Goal: Navigation & Orientation: Find specific page/section

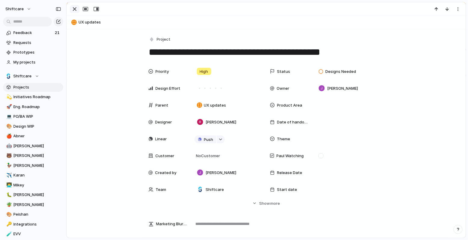
click at [76, 6] on div "button" at bounding box center [74, 8] width 7 height 7
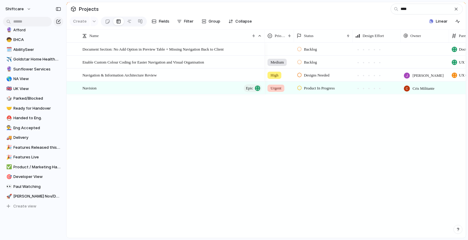
scroll to position [214, 0]
click at [28, 155] on span "Features Live" at bounding box center [38, 157] width 48 height 6
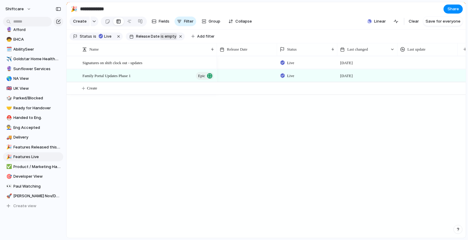
click at [168, 36] on span "is empty" at bounding box center [169, 36] width 16 height 5
click at [188, 57] on span "last week" at bounding box center [180, 57] width 18 height 6
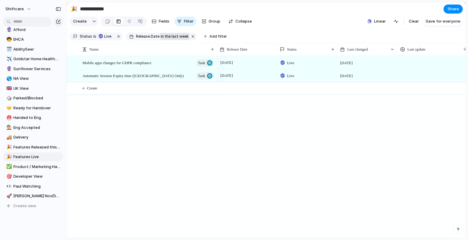
click at [166, 34] on span "in the last week" at bounding box center [175, 36] width 28 height 5
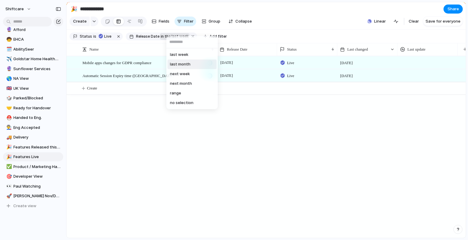
click at [176, 61] on span "last month" at bounding box center [180, 64] width 20 height 6
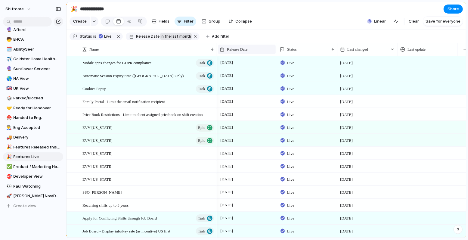
click at [247, 49] on span "Release Date" at bounding box center [237, 49] width 20 height 6
click at [245, 83] on span "Sort ascending" at bounding box center [244, 82] width 29 height 6
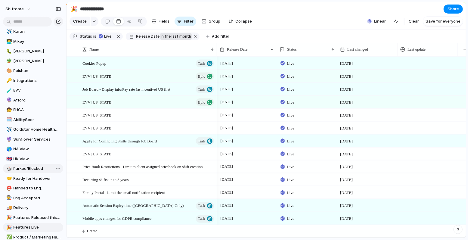
scroll to position [233, 0]
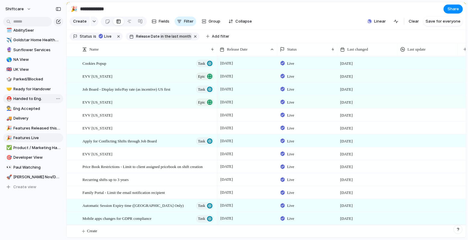
click at [29, 96] on span "Handed to Eng." at bounding box center [38, 99] width 48 height 6
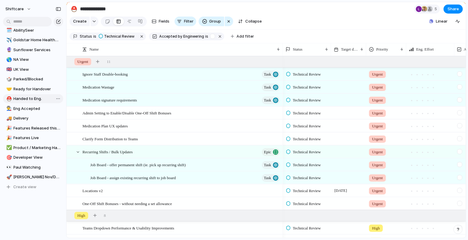
type input "**********"
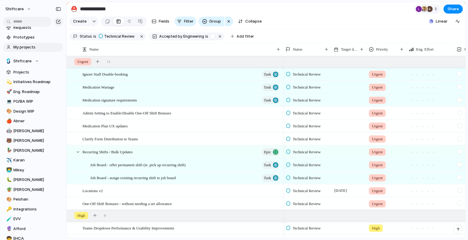
scroll to position [13, 0]
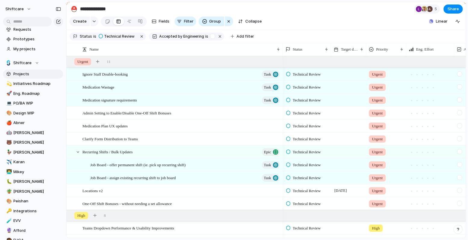
click at [25, 71] on span "Projects" at bounding box center [38, 74] width 48 height 6
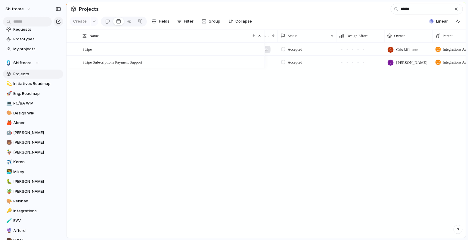
scroll to position [0, 21]
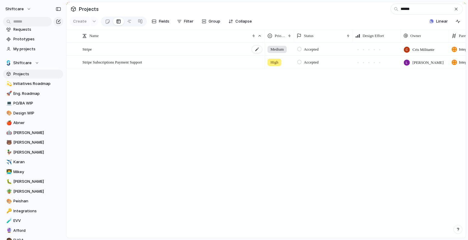
type input "******"
click at [192, 52] on div "Stripe" at bounding box center [172, 49] width 180 height 12
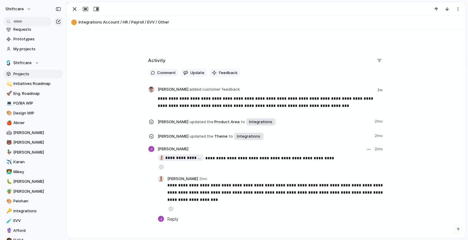
click at [252, 193] on p "**********" at bounding box center [276, 192] width 217 height 22
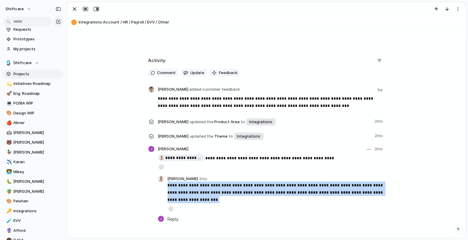
click at [252, 193] on p "**********" at bounding box center [276, 192] width 217 height 22
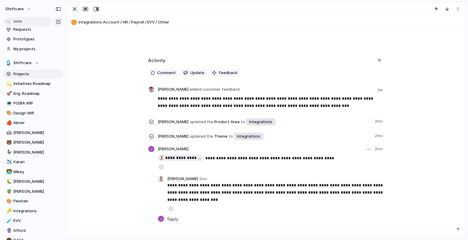
click at [258, 193] on p "**********" at bounding box center [276, 192] width 217 height 22
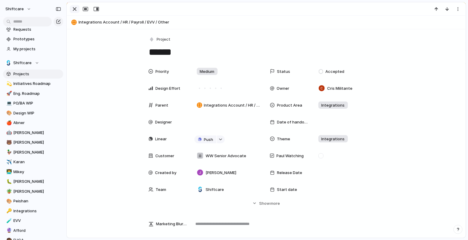
click at [73, 9] on div "button" at bounding box center [74, 8] width 7 height 7
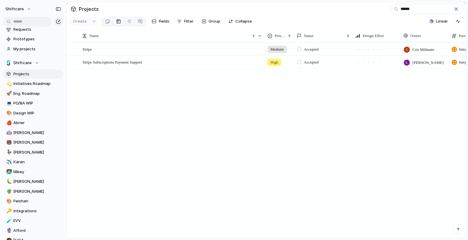
click at [456, 9] on div "button" at bounding box center [456, 9] width 5 height 5
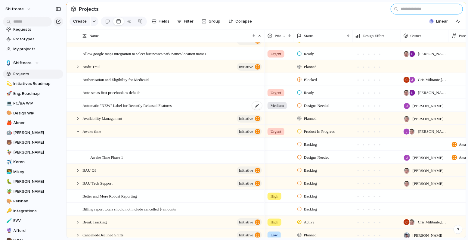
scroll to position [34, 0]
click at [101, 141] on div at bounding box center [176, 144] width 172 height 12
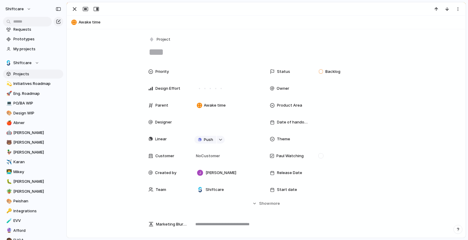
scroll to position [116, 0]
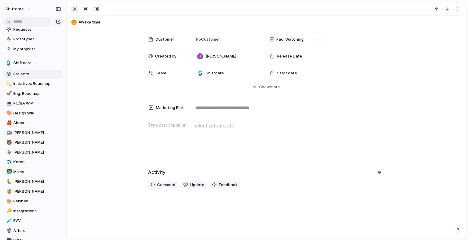
click at [76, 9] on div "button" at bounding box center [74, 8] width 7 height 7
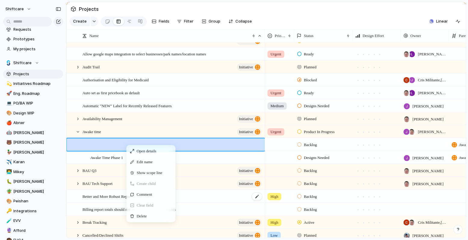
click at [141, 213] on span "Delete" at bounding box center [142, 216] width 10 height 6
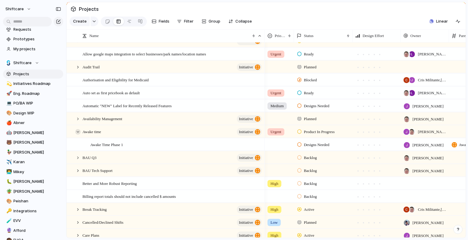
click at [79, 131] on div at bounding box center [77, 131] width 5 height 5
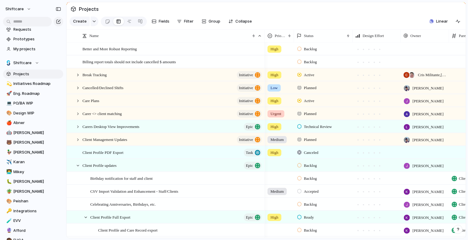
scroll to position [179, 0]
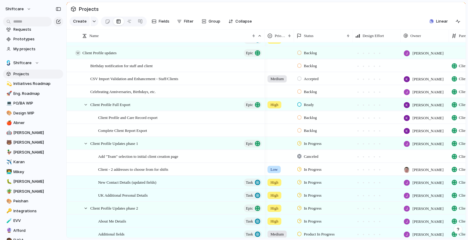
click at [75, 53] on div at bounding box center [77, 52] width 5 height 5
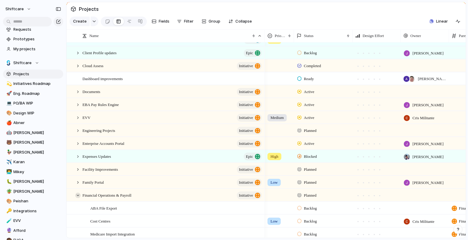
click at [79, 194] on div at bounding box center [77, 195] width 5 height 5
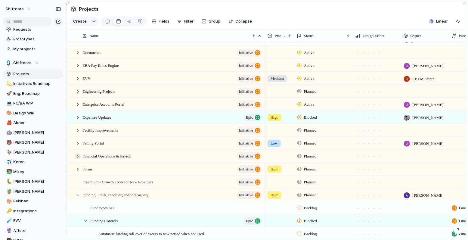
scroll to position [327, 0]
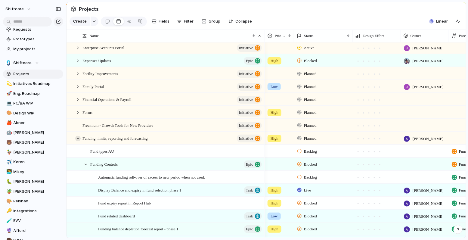
click at [77, 138] on div at bounding box center [77, 138] width 5 height 5
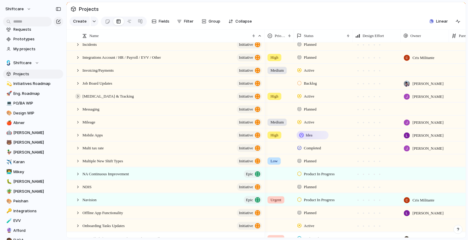
click at [78, 94] on div at bounding box center [77, 96] width 5 height 5
